Goal: Manage account settings

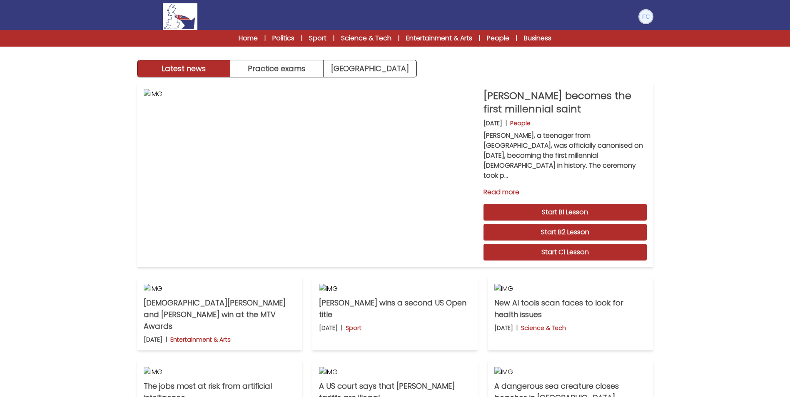
click at [650, 15] on img at bounding box center [645, 16] width 13 height 13
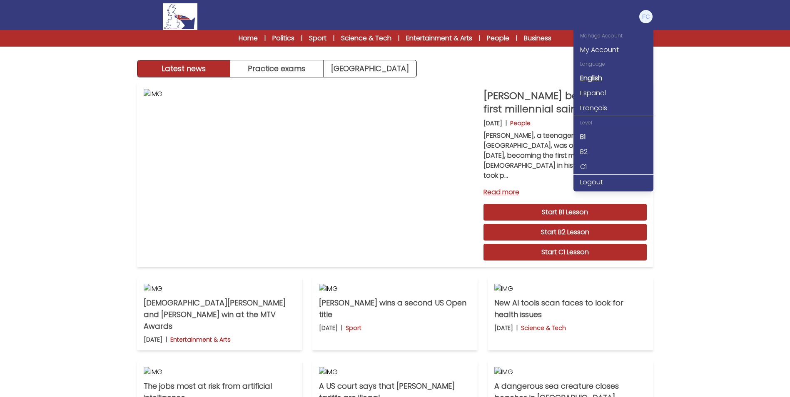
click at [583, 79] on link "English" at bounding box center [613, 78] width 80 height 15
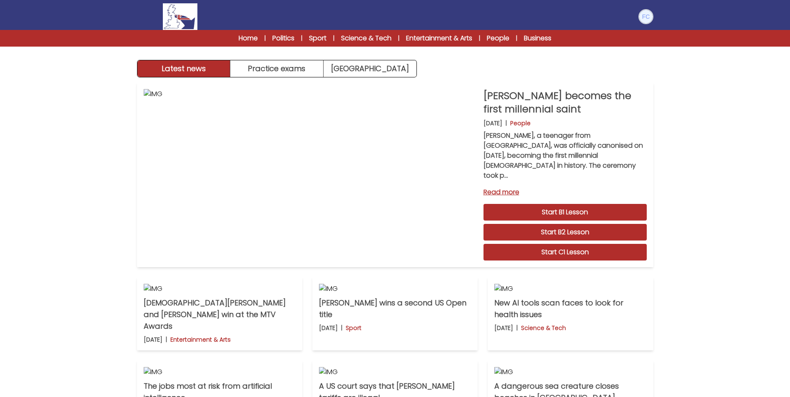
click at [646, 15] on img at bounding box center [645, 16] width 13 height 13
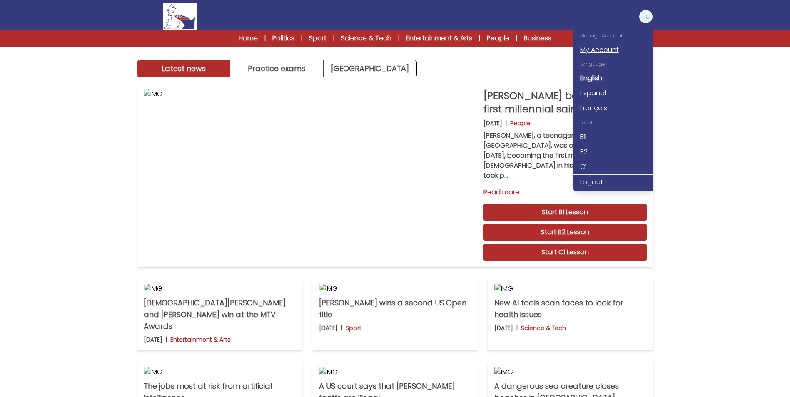
click at [608, 53] on link "My Account" at bounding box center [613, 49] width 80 height 15
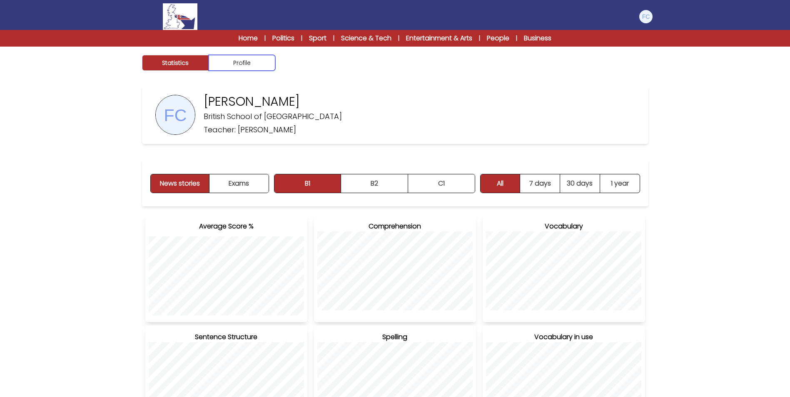
click at [237, 63] on button "Profile" at bounding box center [242, 63] width 67 height 16
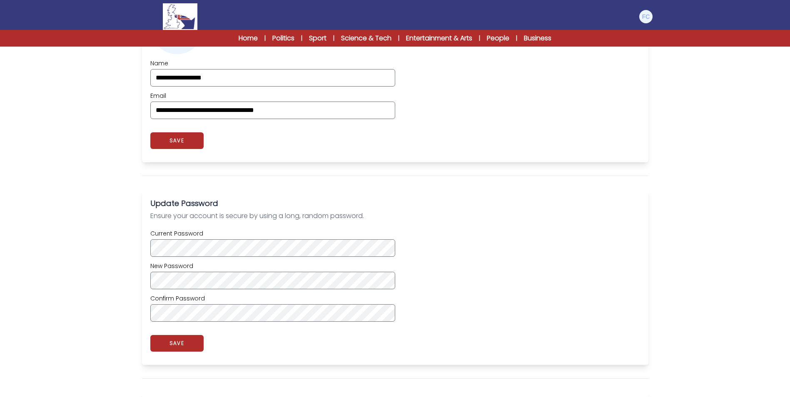
scroll to position [208, 0]
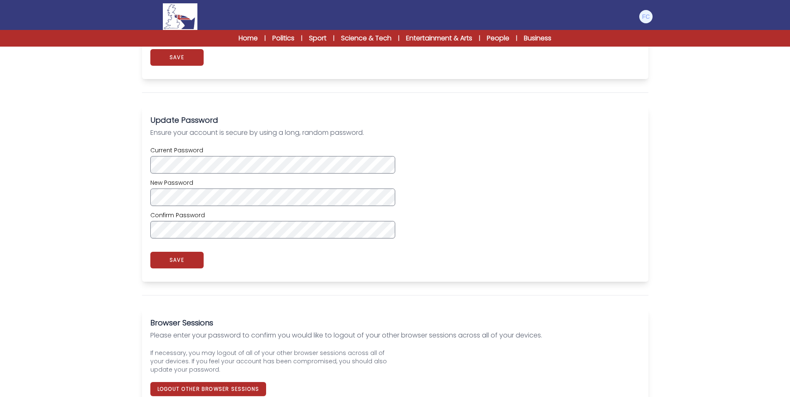
click at [127, 219] on div "Statistics Profile [PERSON_NAME] British School of Verona Teacher: [PERSON_NAME]" at bounding box center [395, 127] width 790 height 578
click at [174, 260] on button "SAVE" at bounding box center [176, 260] width 53 height 17
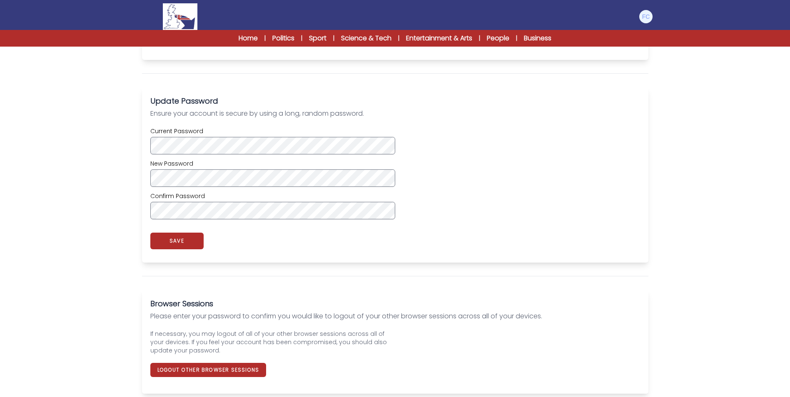
scroll to position [0, 0]
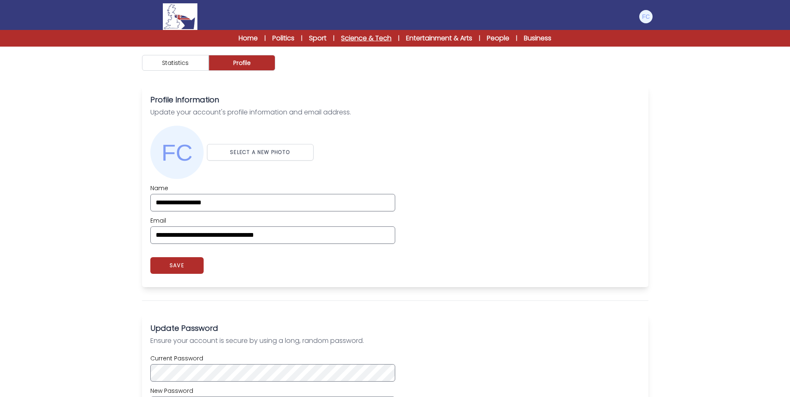
click at [357, 36] on link "Science & Tech" at bounding box center [366, 38] width 50 height 10
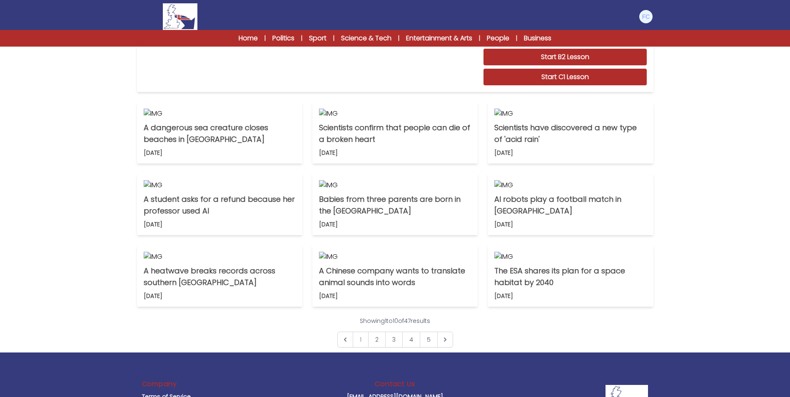
scroll to position [163, 0]
